Goal: Transaction & Acquisition: Purchase product/service

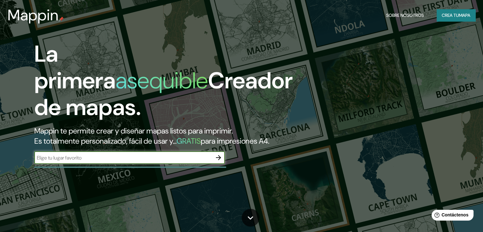
click at [220, 161] on icon "button" at bounding box center [219, 158] width 8 height 8
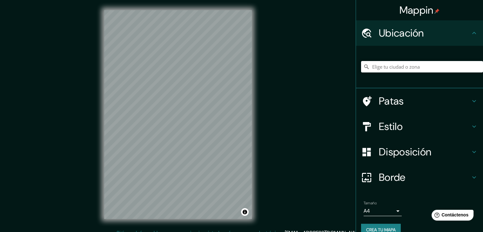
click at [422, 122] on h4 "Estilo" at bounding box center [424, 126] width 91 height 13
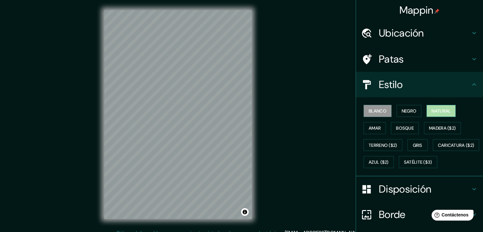
click at [431, 110] on font "Natural" at bounding box center [440, 111] width 19 height 6
click at [419, 33] on font "Ubicación" at bounding box center [401, 32] width 45 height 13
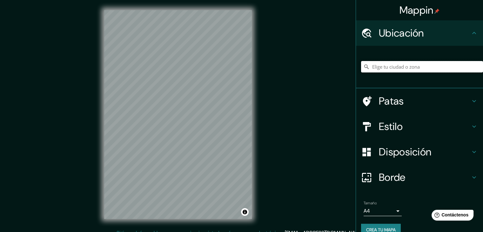
click at [405, 63] on input "Elige tu ciudad o zona" at bounding box center [422, 66] width 122 height 11
type input "[GEOGRAPHIC_DATA], [GEOGRAPHIC_DATA], [GEOGRAPHIC_DATA]"
drag, startPoint x: 37, startPoint y: 14, endPoint x: 60, endPoint y: 11, distance: 23.3
click at [34, 16] on div "Mappin Ubicación [GEOGRAPHIC_DATA], [GEOGRAPHIC_DATA], [GEOGRAPHIC_DATA] [GEOGR…" at bounding box center [241, 119] width 483 height 239
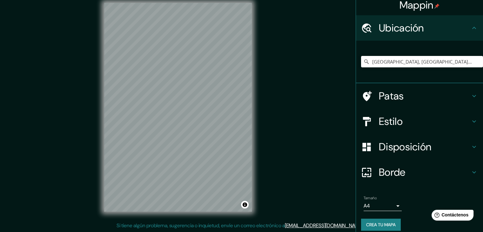
scroll to position [11, 0]
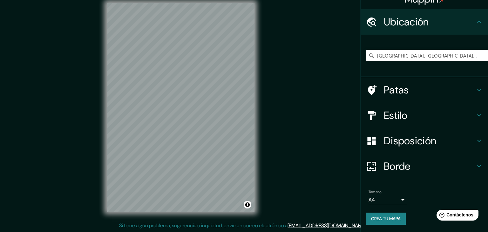
click at [393, 195] on body "Mappin Ubicación [GEOGRAPHIC_DATA], [GEOGRAPHIC_DATA], [GEOGRAPHIC_DATA] [GEOGR…" at bounding box center [244, 109] width 488 height 232
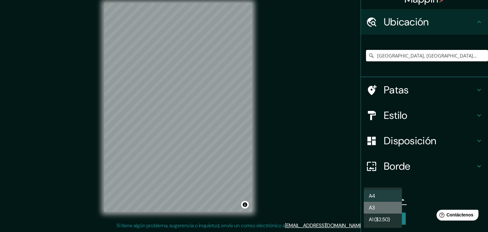
click at [381, 206] on li "A3" at bounding box center [382, 208] width 38 height 12
type input "a4"
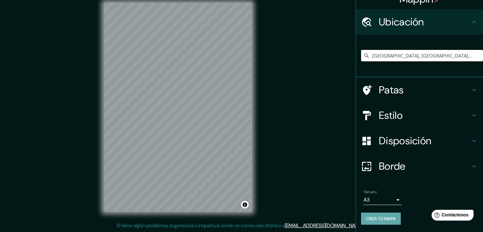
click at [373, 216] on font "Crea tu mapa" at bounding box center [381, 219] width 30 height 6
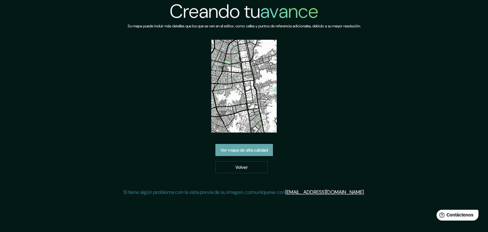
click at [223, 149] on font "Ver mapa de alta calidad" at bounding box center [243, 150] width 47 height 6
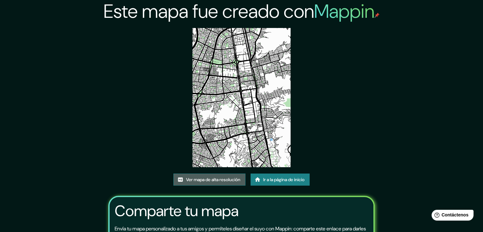
click at [210, 180] on font "Ver mapa de alta resolución" at bounding box center [213, 179] width 54 height 6
